Goal: Navigation & Orientation: Find specific page/section

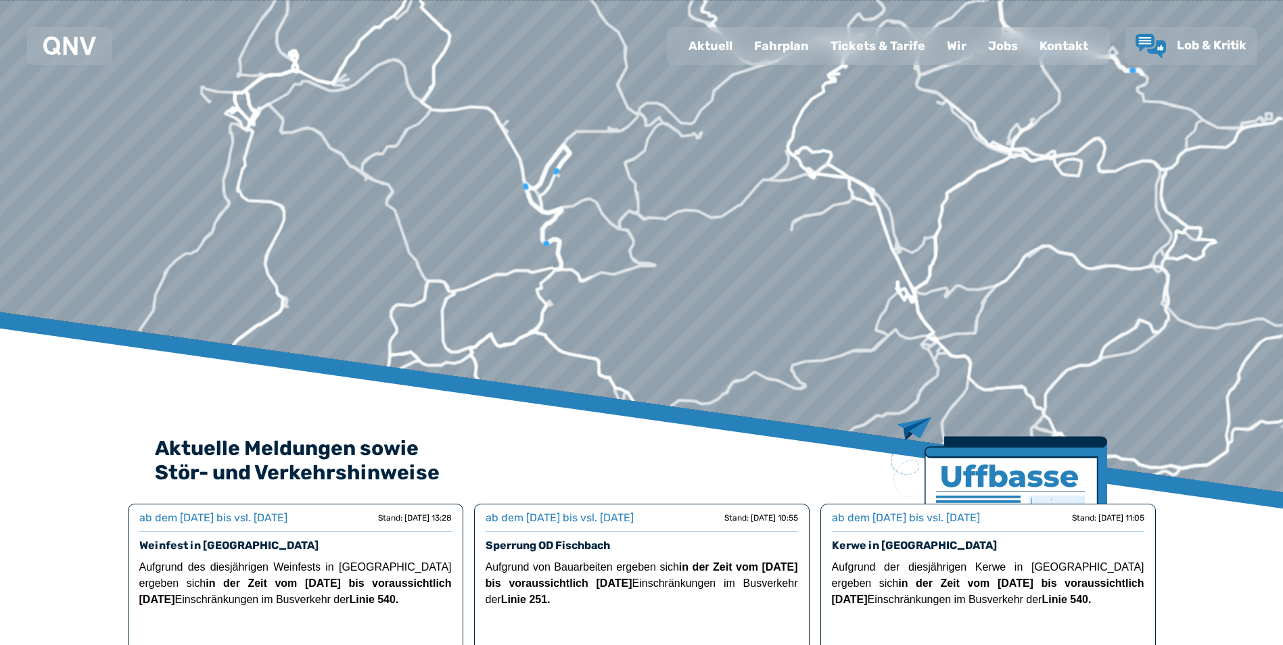
click at [714, 206] on div at bounding box center [648, 7] width 2173 height 1330
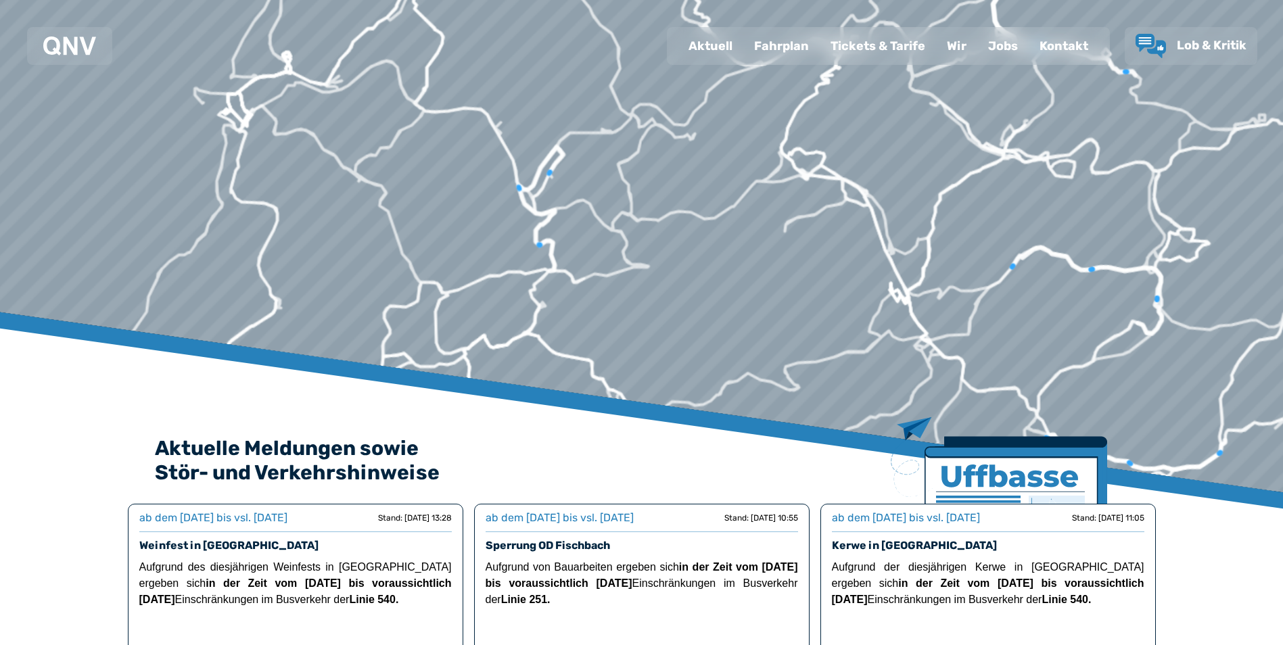
drag, startPoint x: 556, startPoint y: 261, endPoint x: 278, endPoint y: 136, distance: 304.9
click at [278, 136] on div at bounding box center [642, 3] width 2173 height 1330
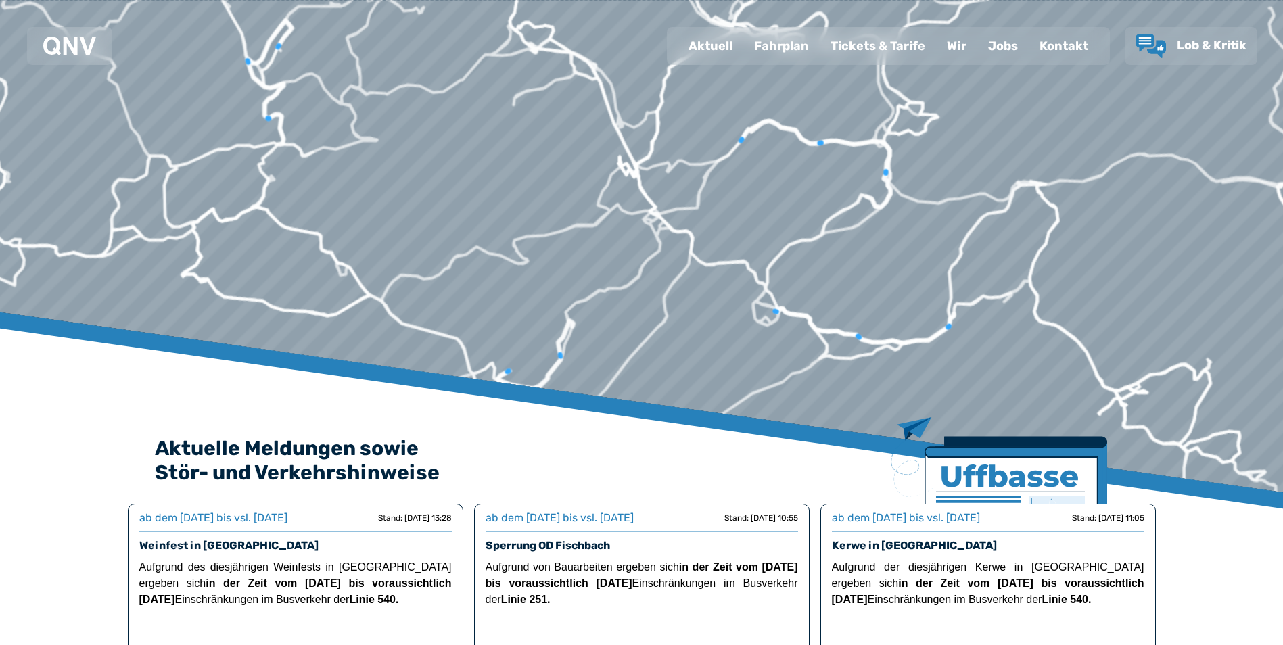
click at [665, 204] on div at bounding box center [648, 7] width 2173 height 1330
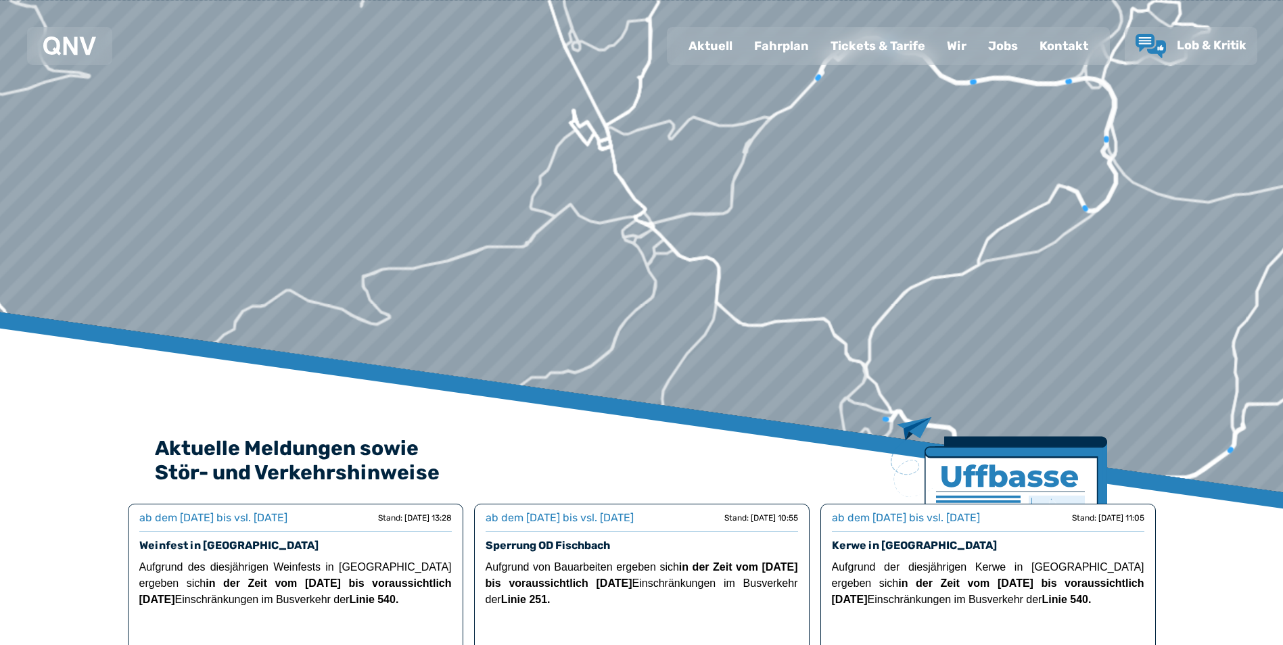
click at [645, 204] on div at bounding box center [648, 7] width 2173 height 1330
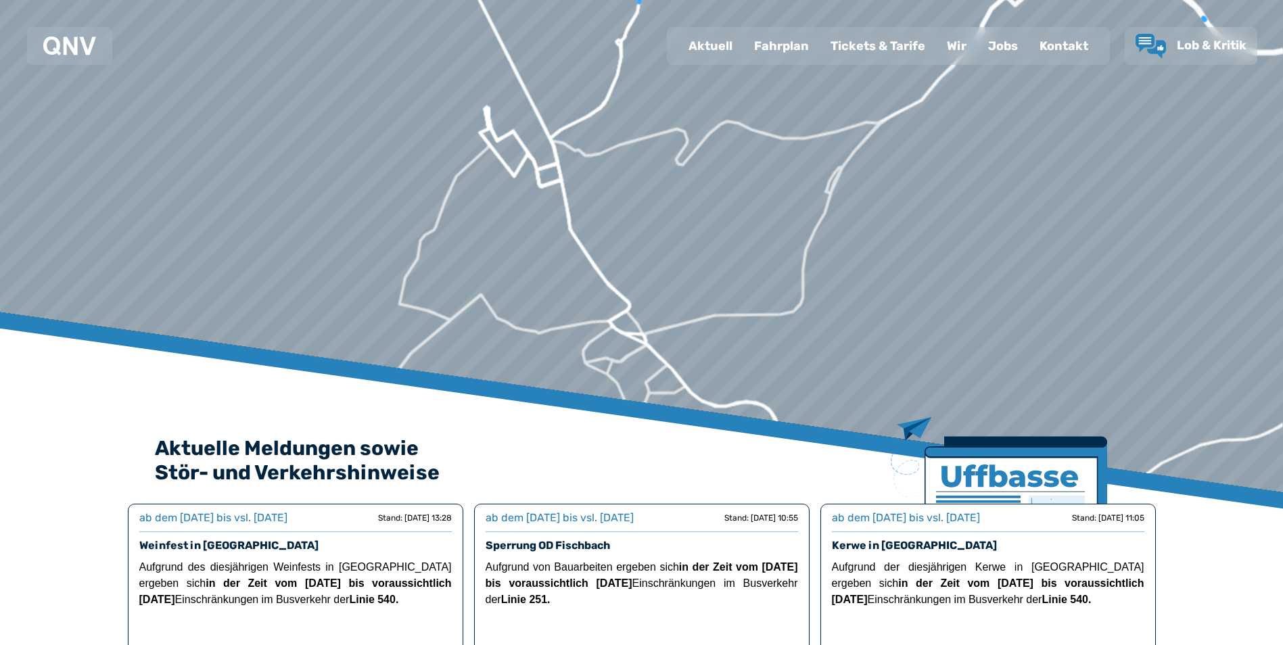
drag, startPoint x: 621, startPoint y: 183, endPoint x: 605, endPoint y: 274, distance: 92.6
click at [605, 274] on div at bounding box center [648, 7] width 2173 height 1330
click at [724, 43] on div "Aktuell" at bounding box center [711, 45] width 66 height 35
select select "*"
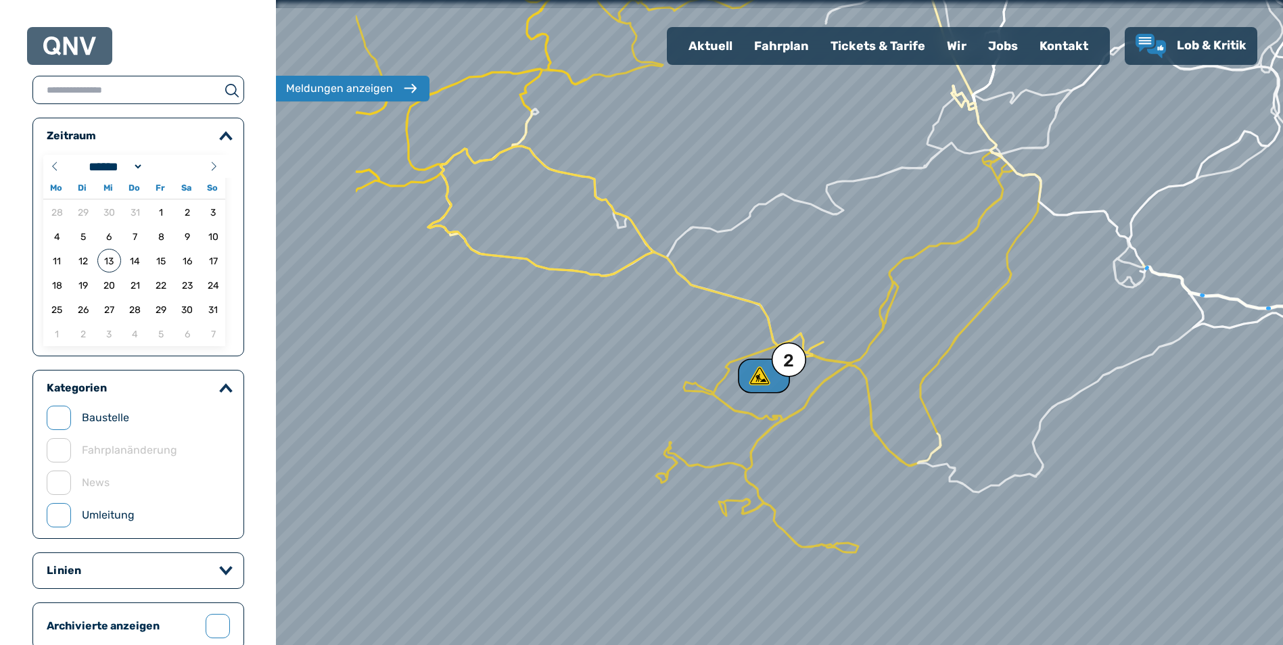
drag, startPoint x: 509, startPoint y: 347, endPoint x: 701, endPoint y: 306, distance: 197.1
click at [701, 306] on div at bounding box center [802, 323] width 1209 height 775
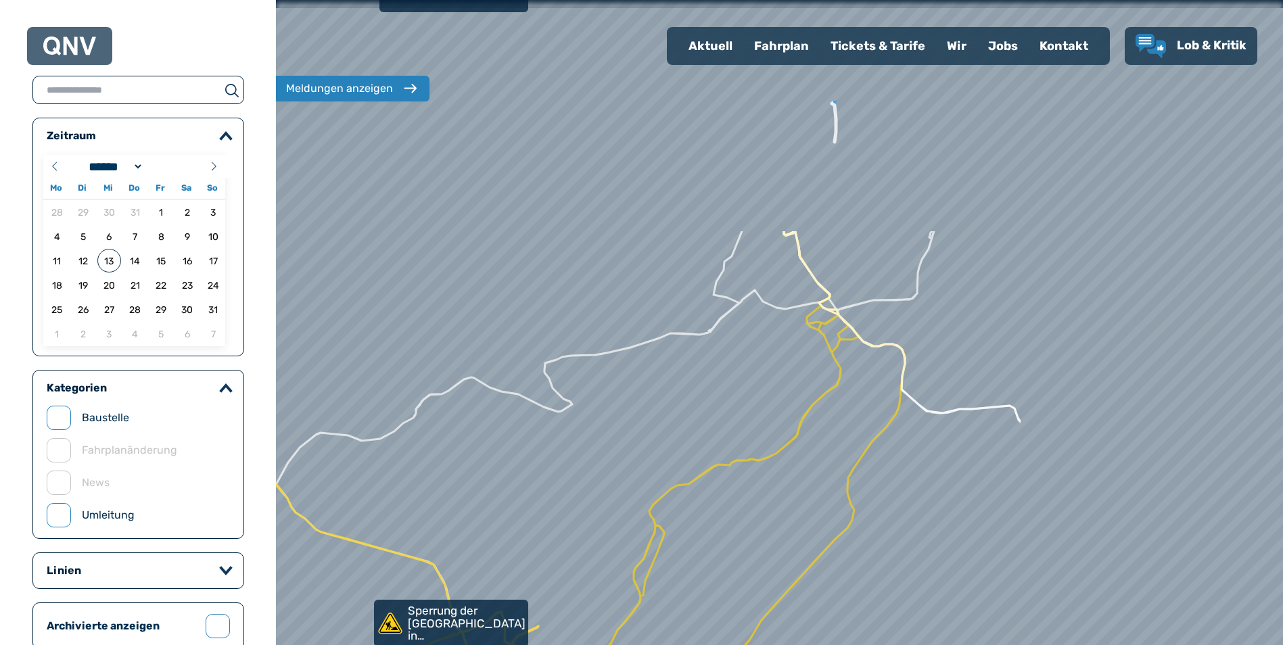
drag, startPoint x: 723, startPoint y: 151, endPoint x: 474, endPoint y: 409, distance: 358.8
click at [359, 446] on div at bounding box center [779, 323] width 1209 height 775
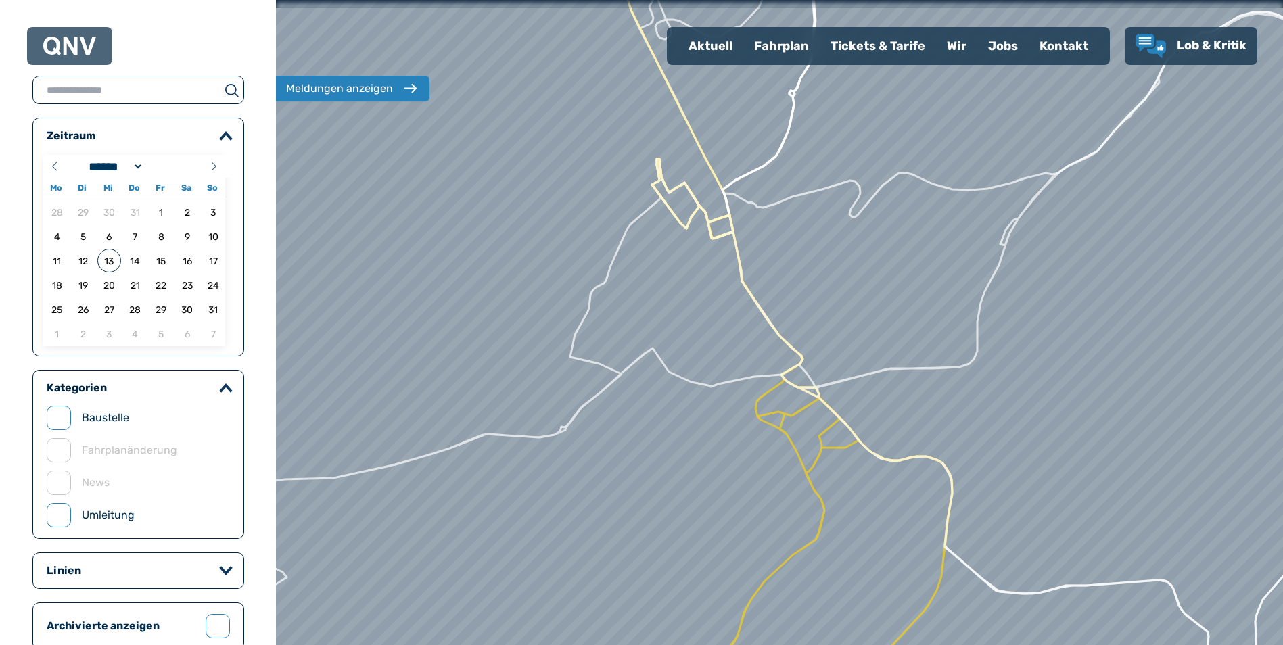
click at [802, 421] on div at bounding box center [779, 323] width 1209 height 775
click at [783, 45] on div "Fahrplan" at bounding box center [781, 45] width 76 height 35
